Goal: Navigation & Orientation: Find specific page/section

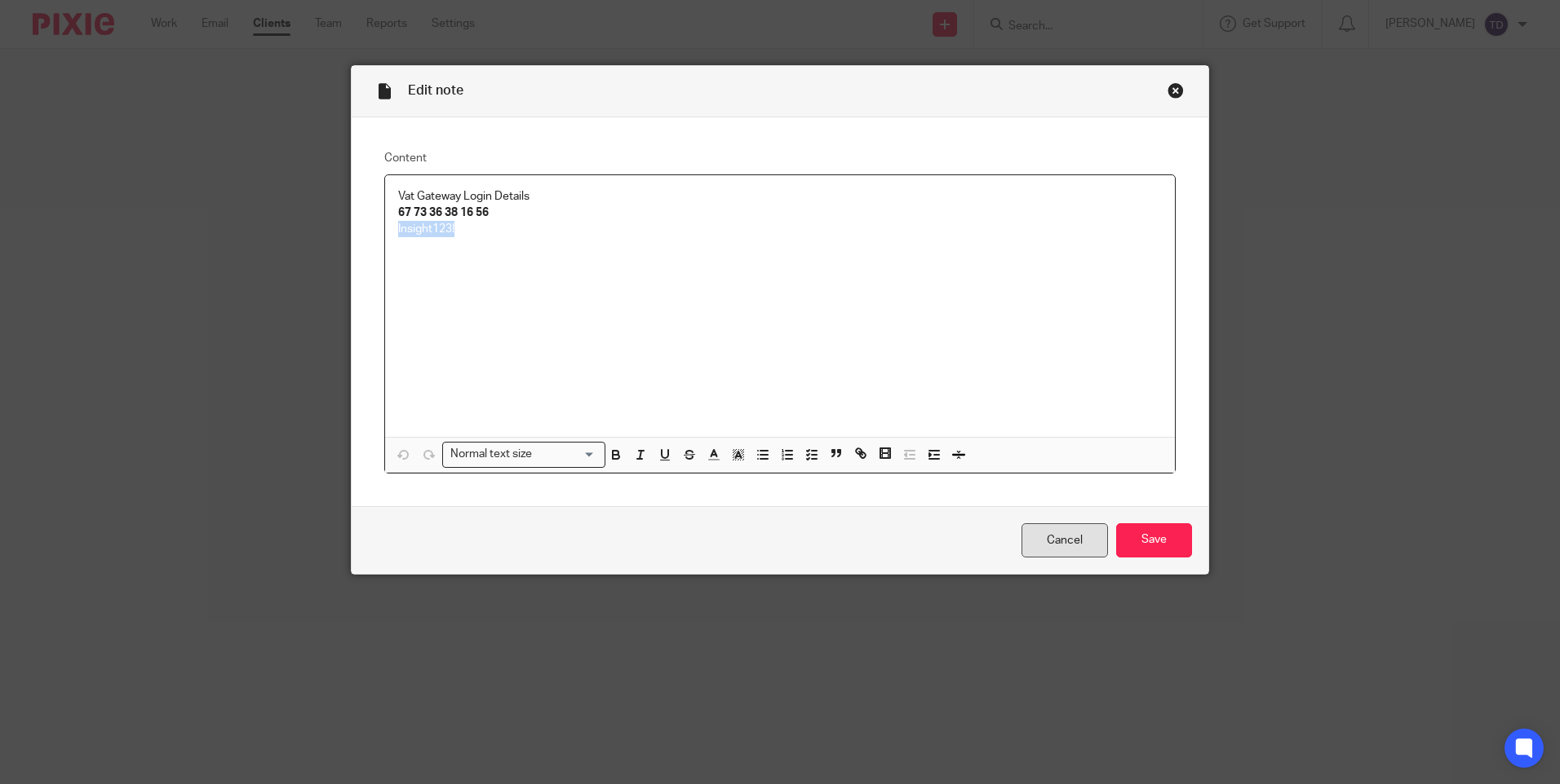
click at [1050, 536] on link "Cancel" at bounding box center [1064, 541] width 87 height 35
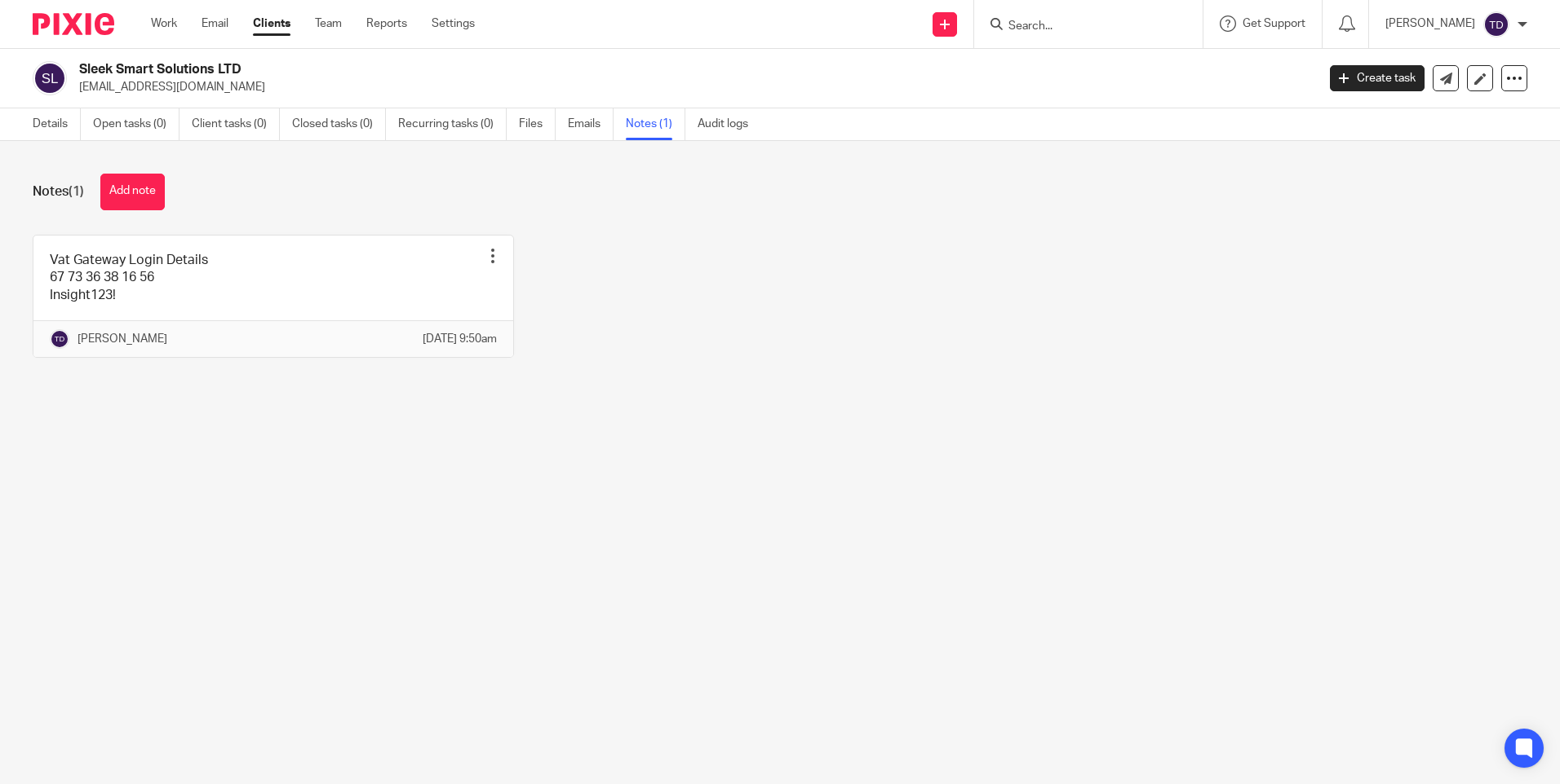
drag, startPoint x: 1066, startPoint y: 19, endPoint x: 1076, endPoint y: 9, distance: 14.1
click at [1076, 9] on div at bounding box center [1088, 24] width 228 height 48
type input "dr"
click at [1111, 98] on link at bounding box center [1145, 102] width 286 height 24
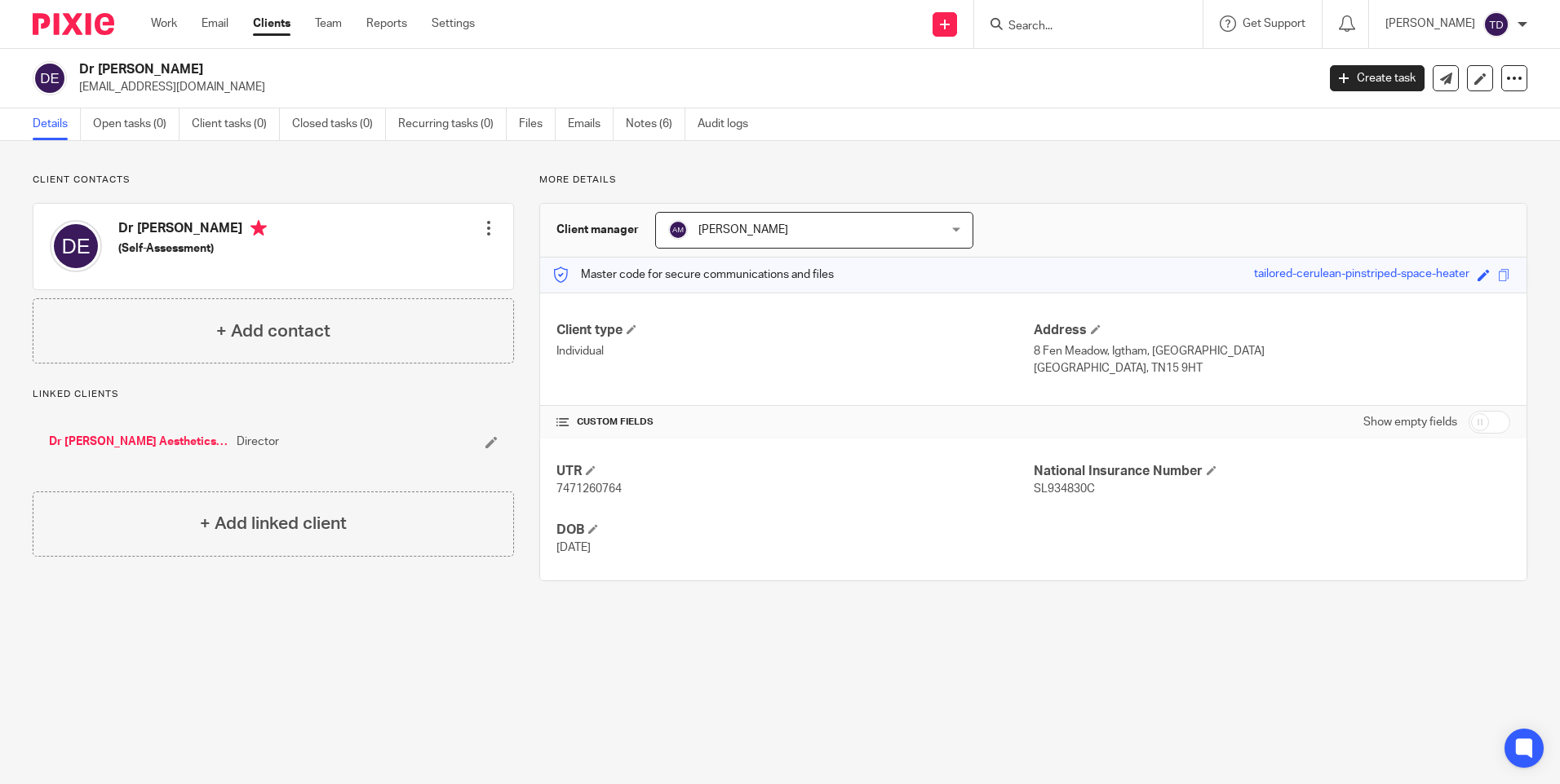
click at [31, 122] on div "Details Open tasks (0) Client tasks (0) Closed tasks (0) Recurring tasks (0) Fi…" at bounding box center [394, 124] width 789 height 32
click at [107, 437] on link "Dr Ellie Aesthetics Limited" at bounding box center [139, 441] width 179 height 16
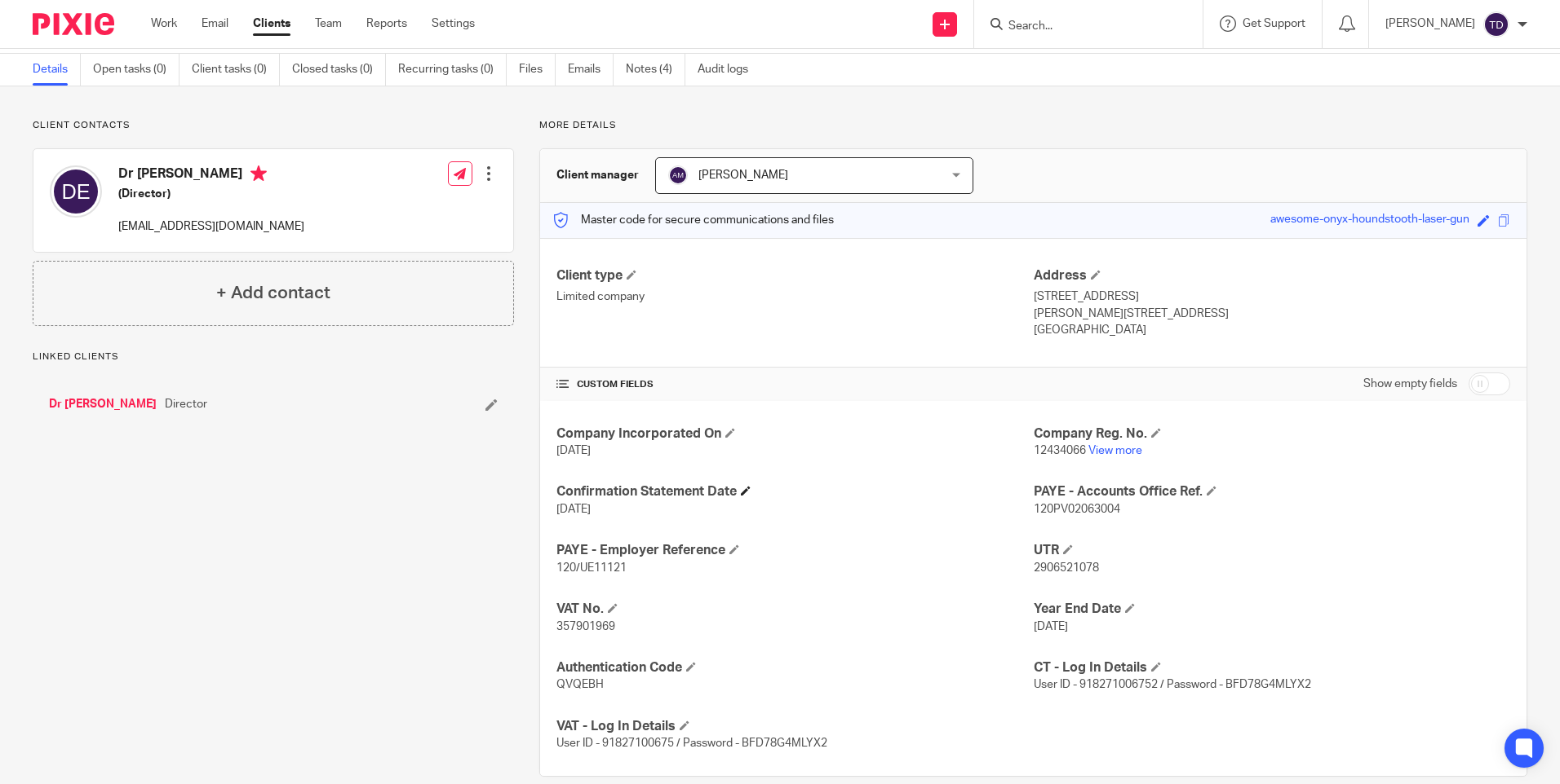
scroll to position [80, 0]
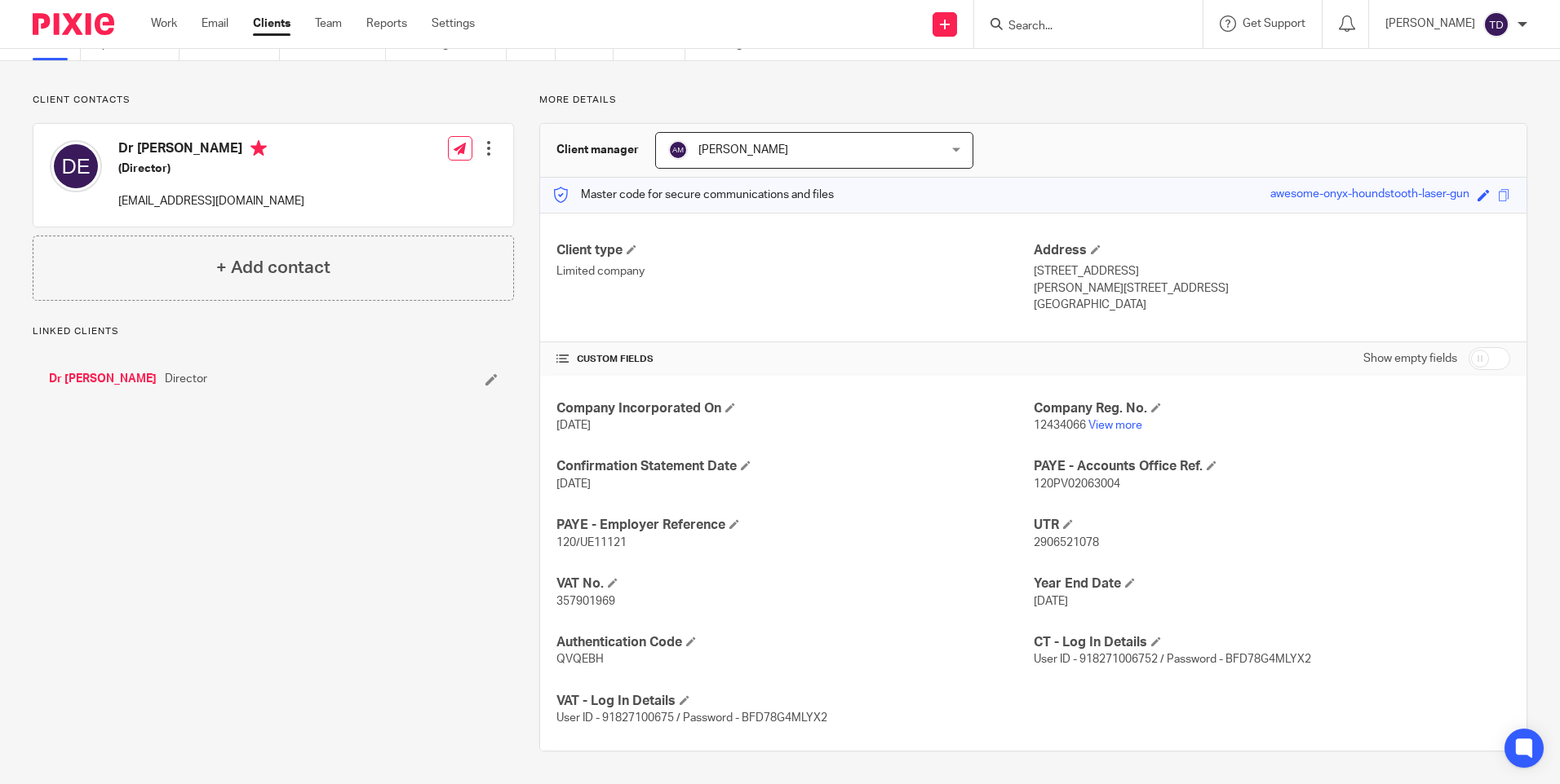
click at [1118, 419] on p "12434066 View more" at bounding box center [1271, 425] width 476 height 16
click at [1107, 421] on link "View more" at bounding box center [1114, 426] width 54 height 11
